Goal: Transaction & Acquisition: Purchase product/service

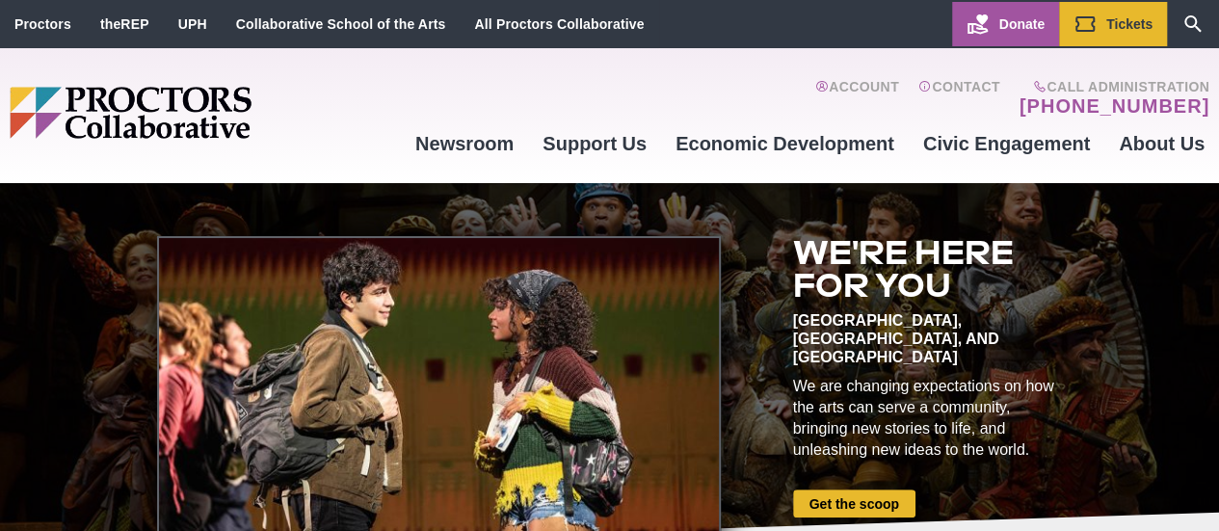
click at [1007, 28] on span "Donate" at bounding box center [1022, 23] width 45 height 15
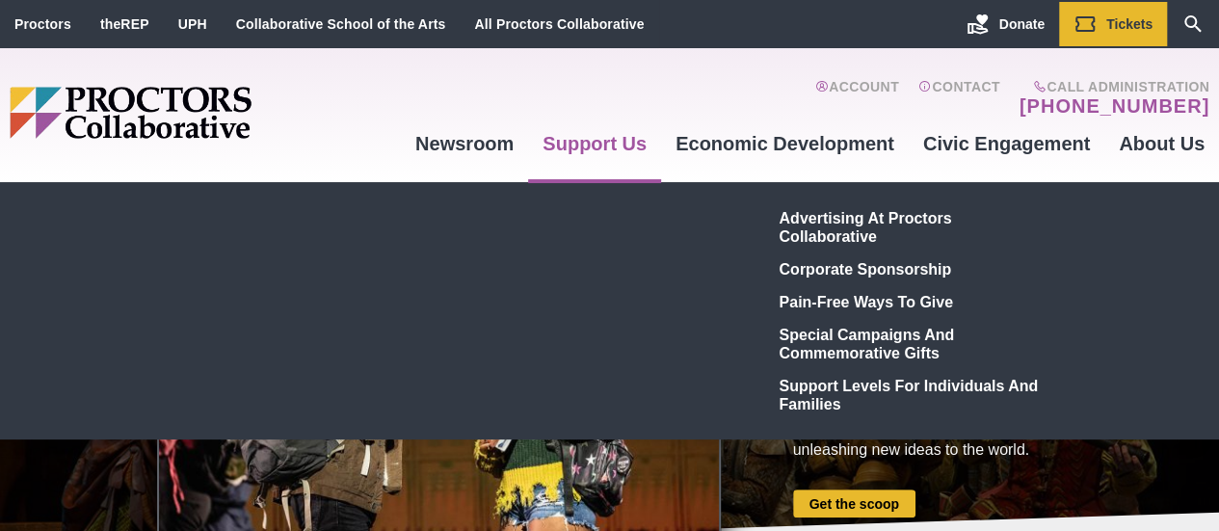
click at [585, 146] on link "Support Us" at bounding box center [594, 144] width 133 height 52
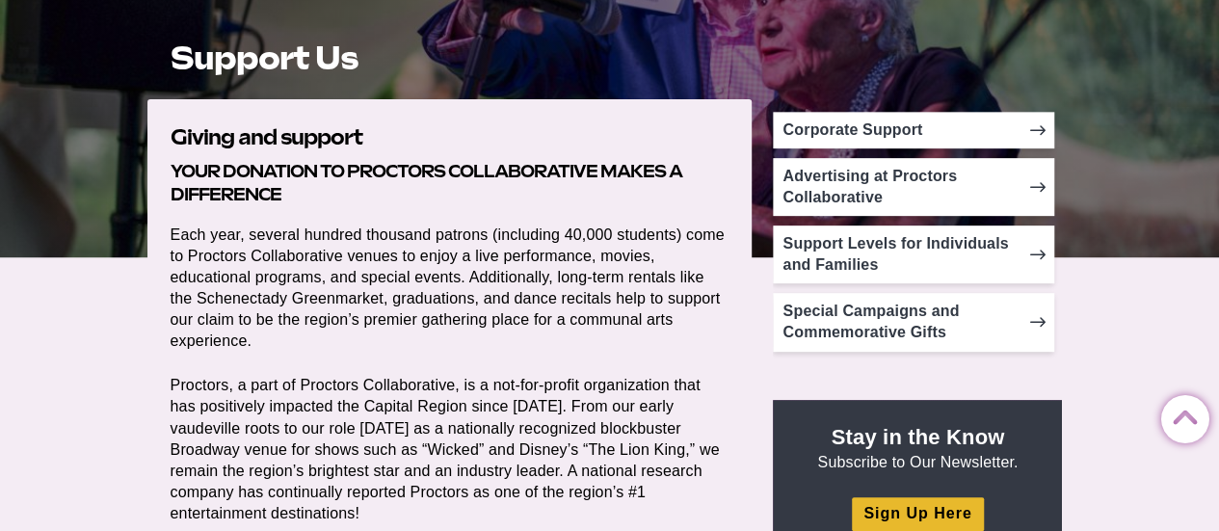
scroll to position [353, 0]
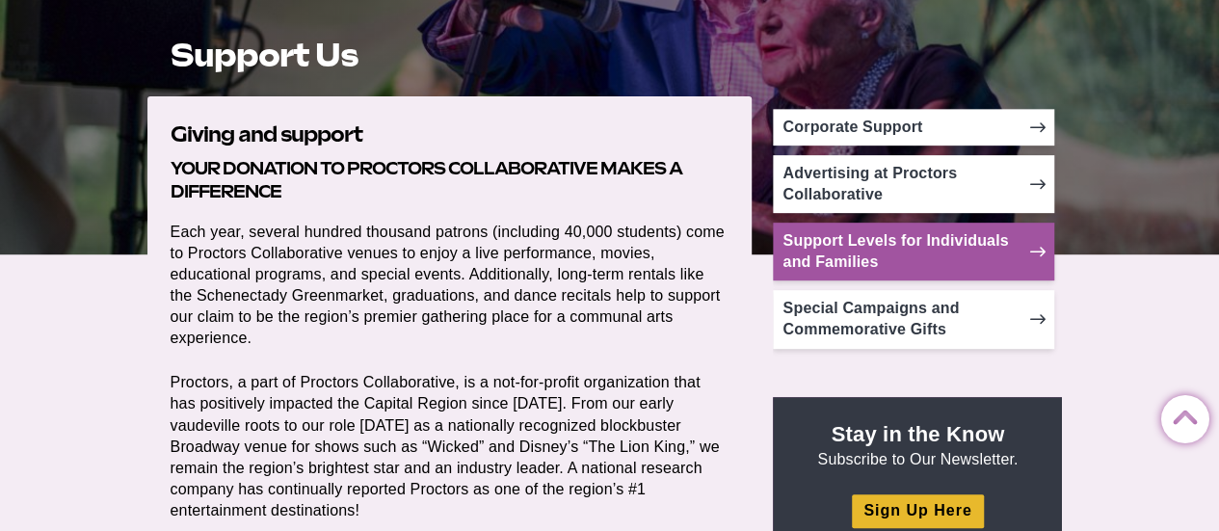
click at [1038, 242] on link "Support Levels for Individuals and Families" at bounding box center [913, 252] width 281 height 58
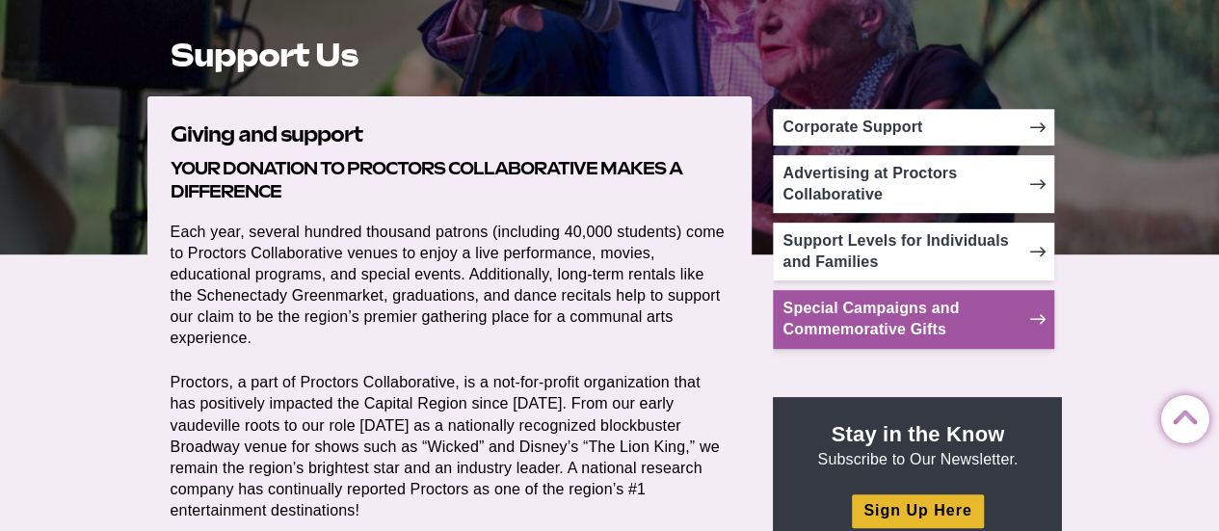
click at [1039, 313] on icon at bounding box center [1036, 318] width 15 height 15
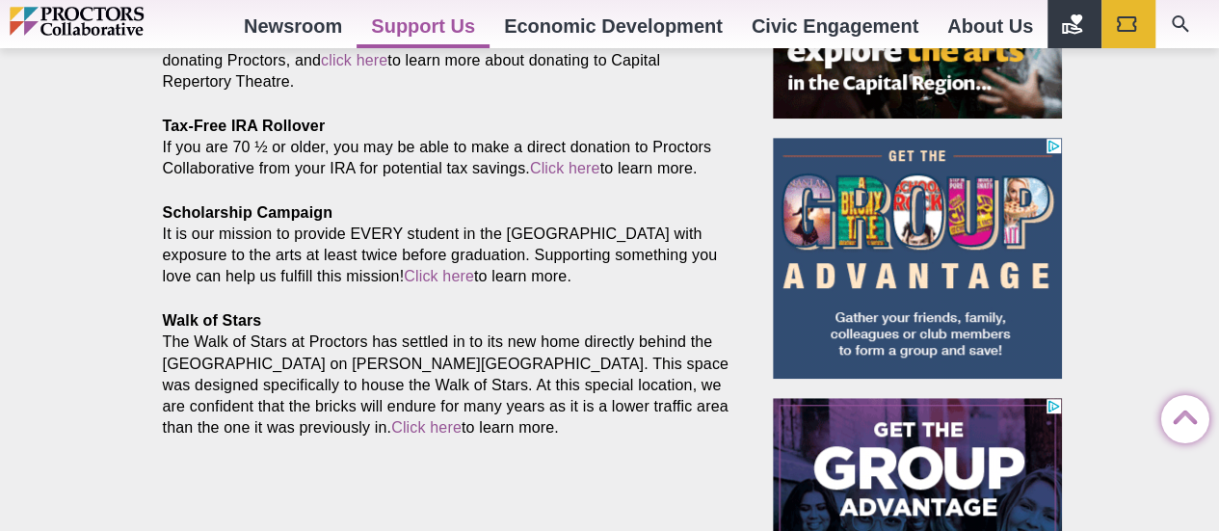
scroll to position [561, 0]
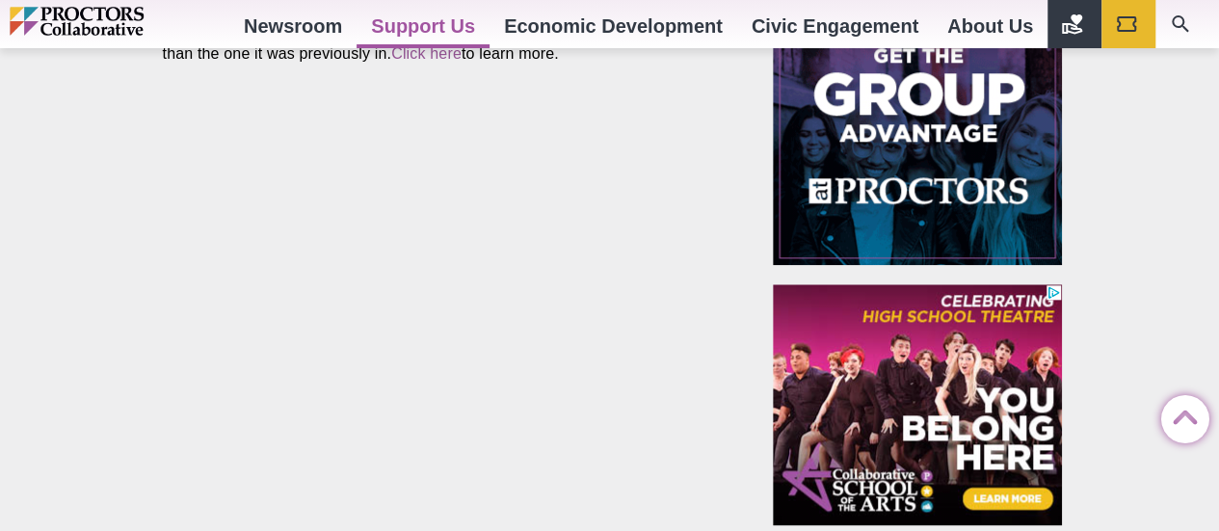
drag, startPoint x: 1225, startPoint y: 55, endPoint x: 1232, endPoint y: 279, distance: 223.7
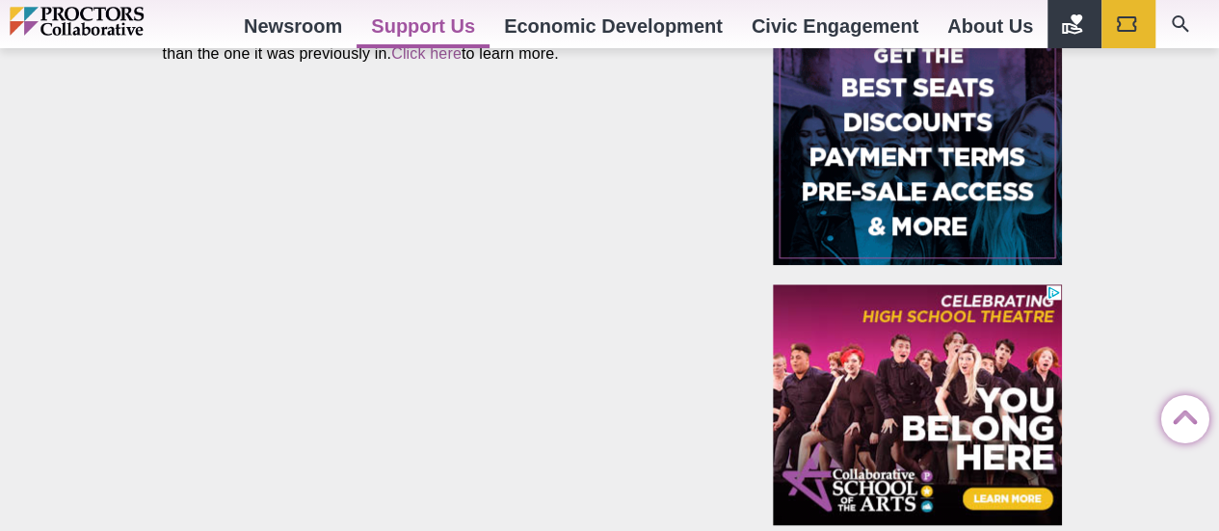
click at [1218, 279] on html "Proctors theREP UPH Collaborative School of the Arts All Proctors Collaborative…" at bounding box center [609, 95] width 1219 height 2066
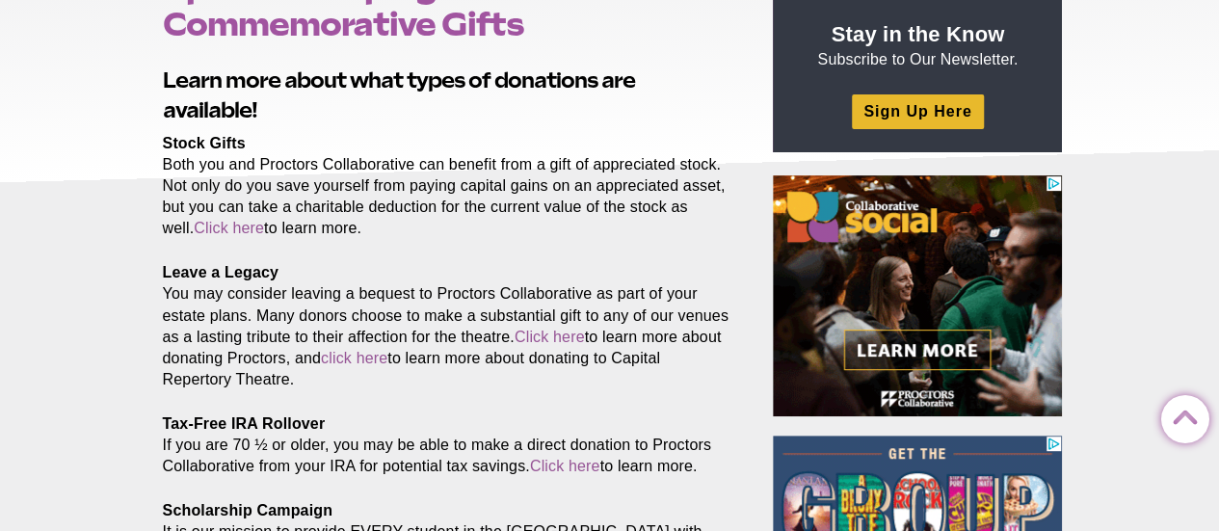
scroll to position [260, 0]
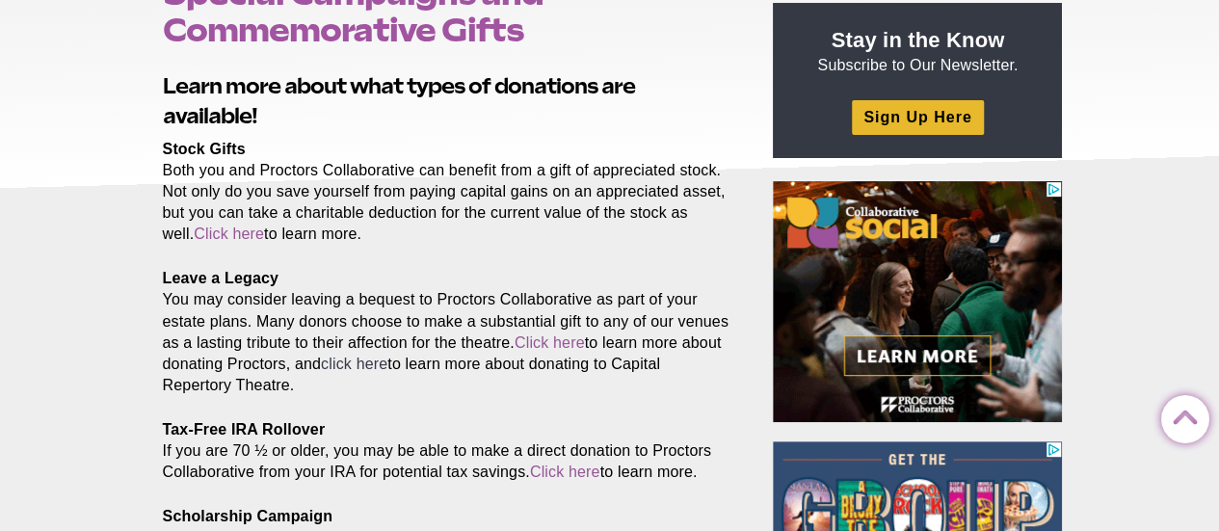
click at [387, 361] on link "click here" at bounding box center [354, 364] width 67 height 16
